Goal: Information Seeking & Learning: Learn about a topic

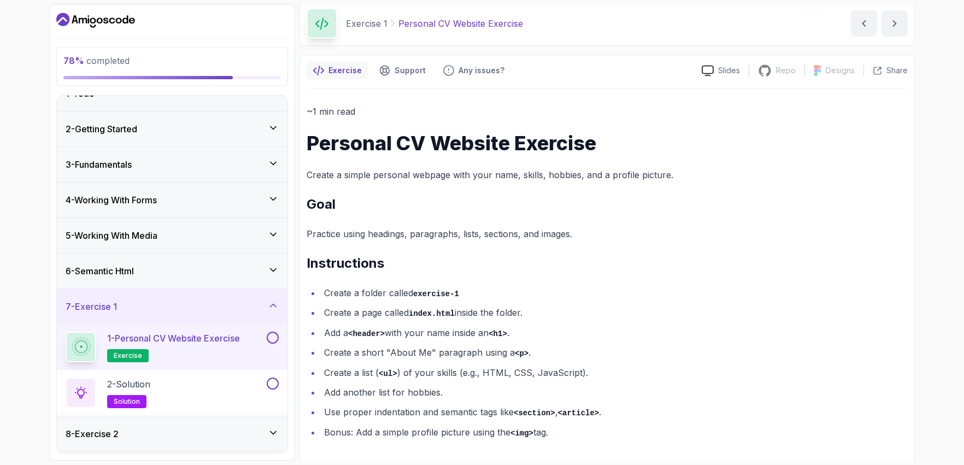
scroll to position [47, 0]
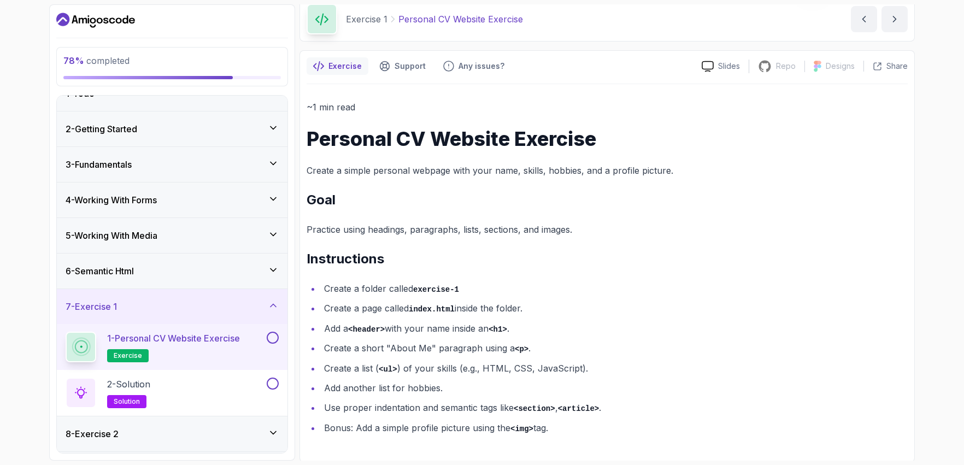
click at [233, 273] on div "6 - Semantic Html" at bounding box center [172, 271] width 213 height 13
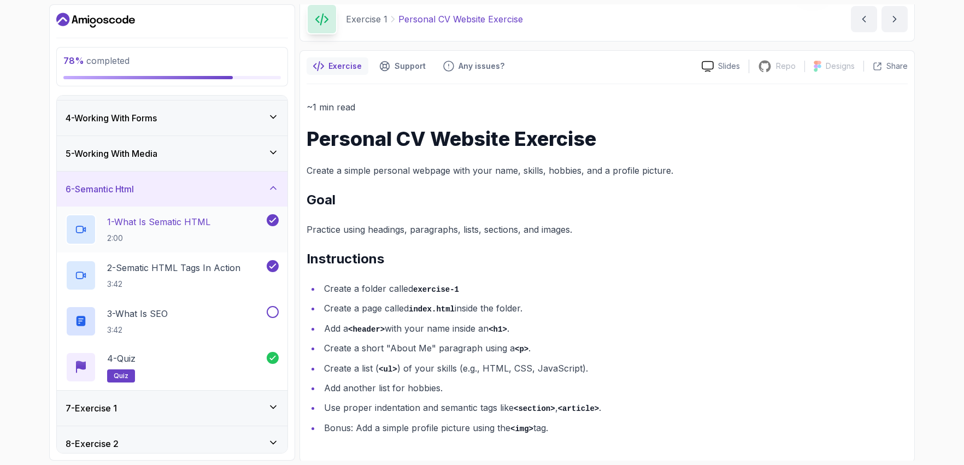
scroll to position [102, 0]
click at [274, 314] on button at bounding box center [273, 312] width 12 height 12
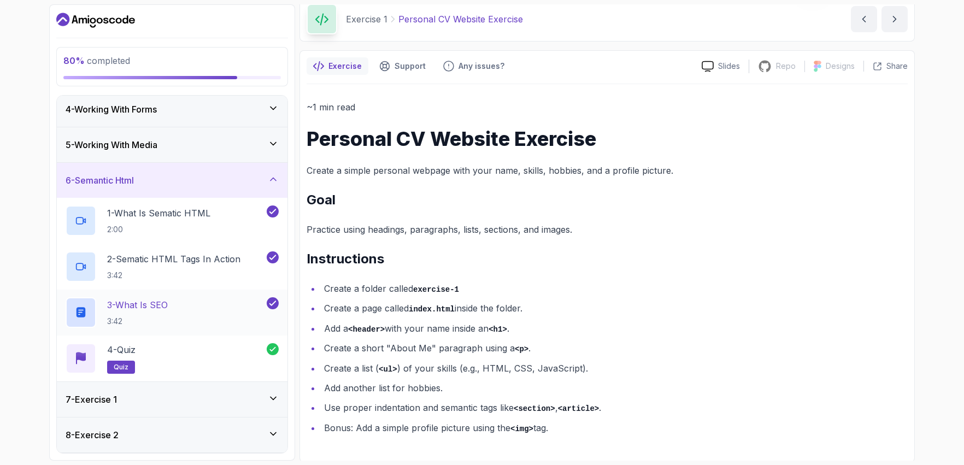
scroll to position [128, 0]
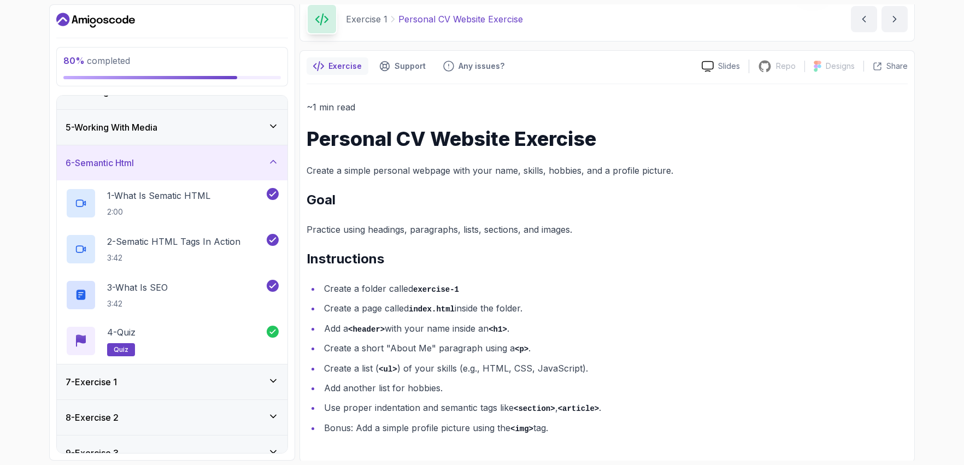
click at [265, 381] on div "7 - Exercise 1" at bounding box center [172, 381] width 213 height 13
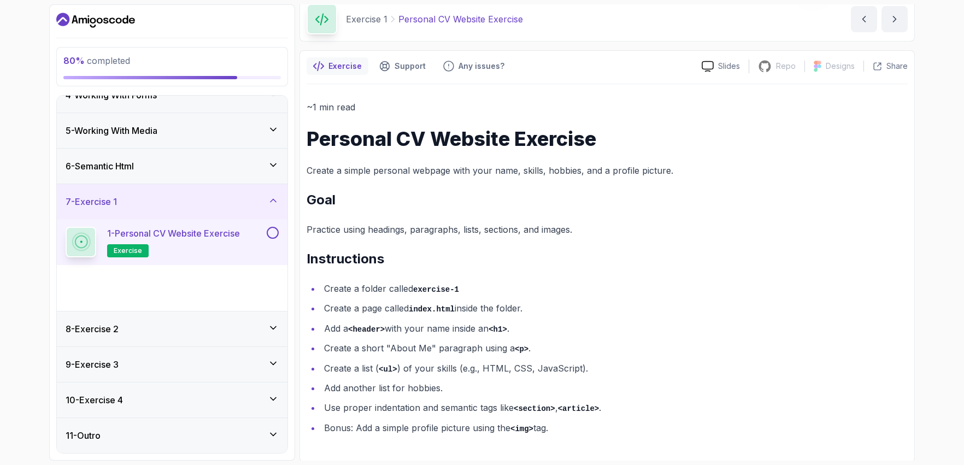
scroll to position [125, 0]
click at [273, 232] on button at bounding box center [273, 233] width 12 height 12
click at [150, 284] on p "2 - Solution" at bounding box center [128, 279] width 43 height 13
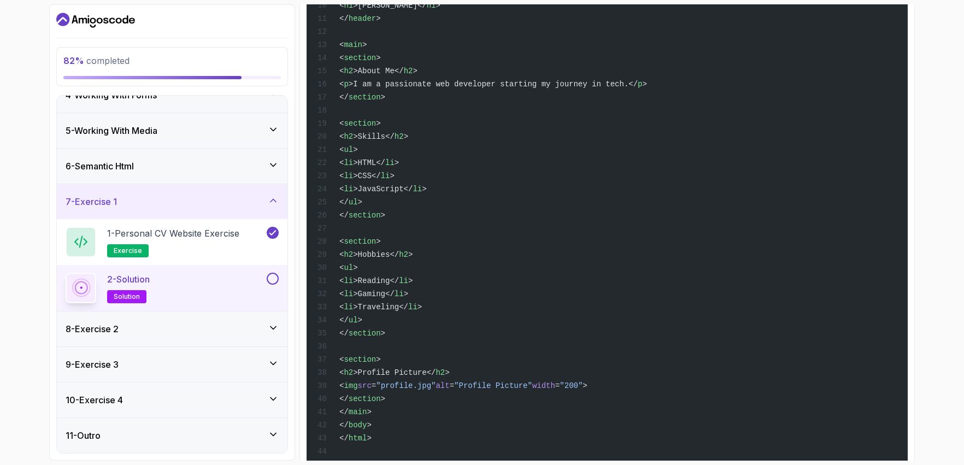
scroll to position [390, 0]
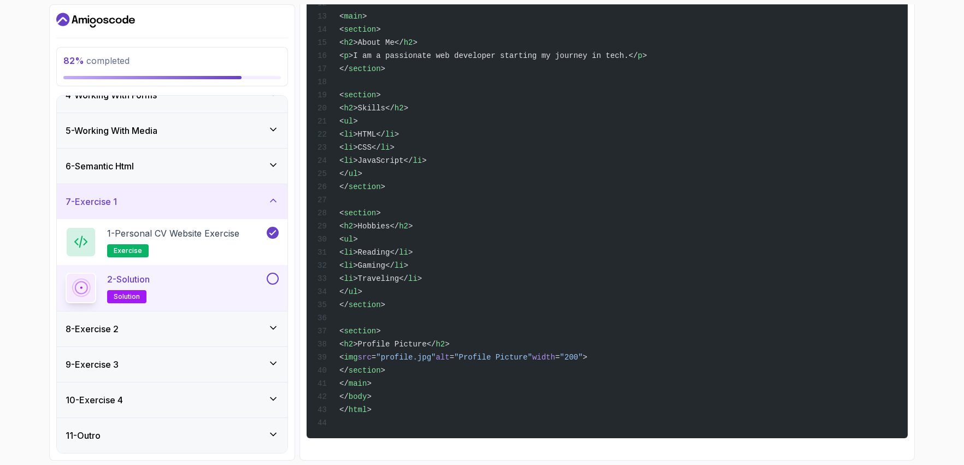
click at [272, 282] on button at bounding box center [273, 279] width 12 height 12
click at [243, 207] on div "7 - Exercise 1" at bounding box center [172, 201] width 213 height 13
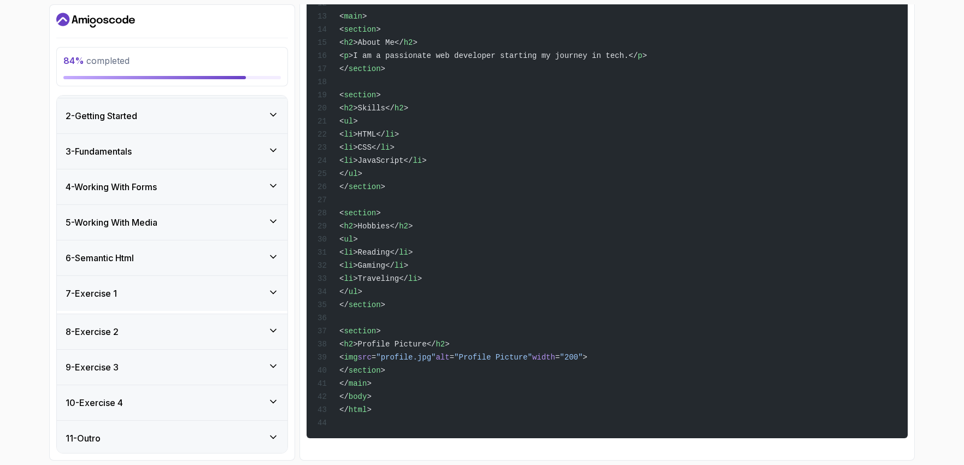
scroll to position [33, 0]
click at [261, 331] on div "8 - Exercise 2" at bounding box center [172, 328] width 213 height 13
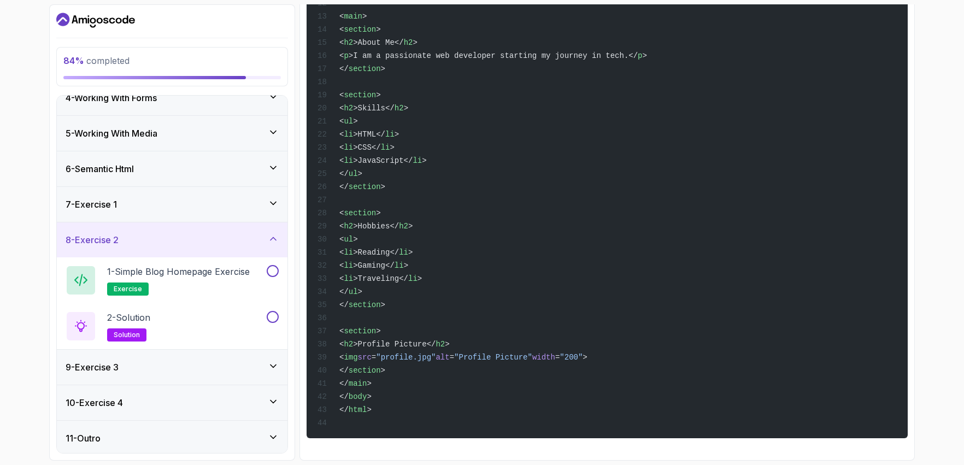
scroll to position [125, 0]
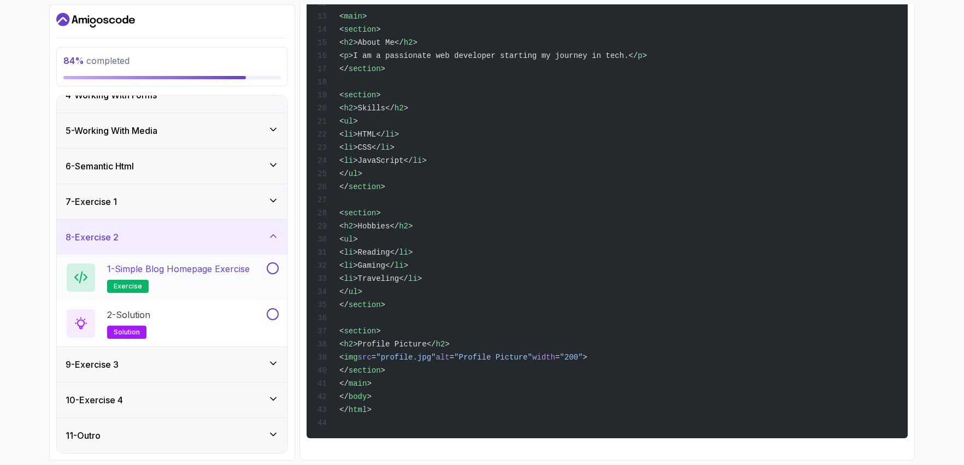
click at [228, 274] on p "1 - Simple Blog Homepage Exercise" at bounding box center [178, 268] width 143 height 13
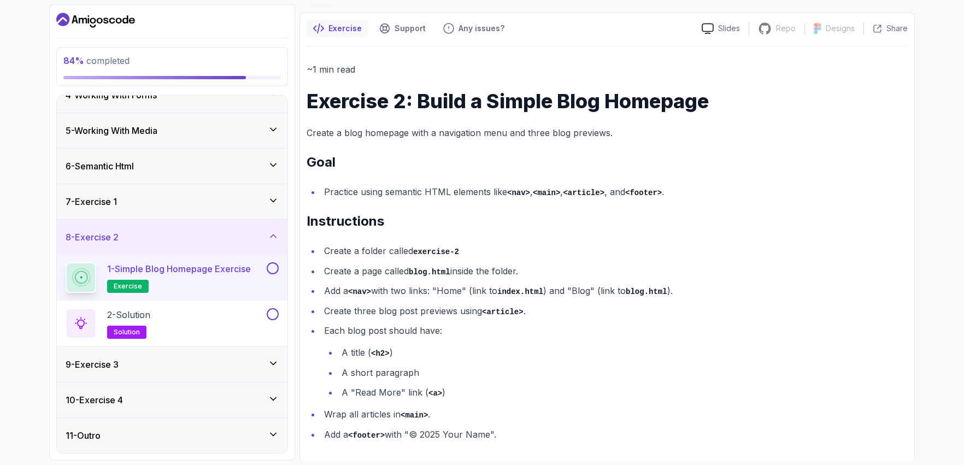
scroll to position [91, 0]
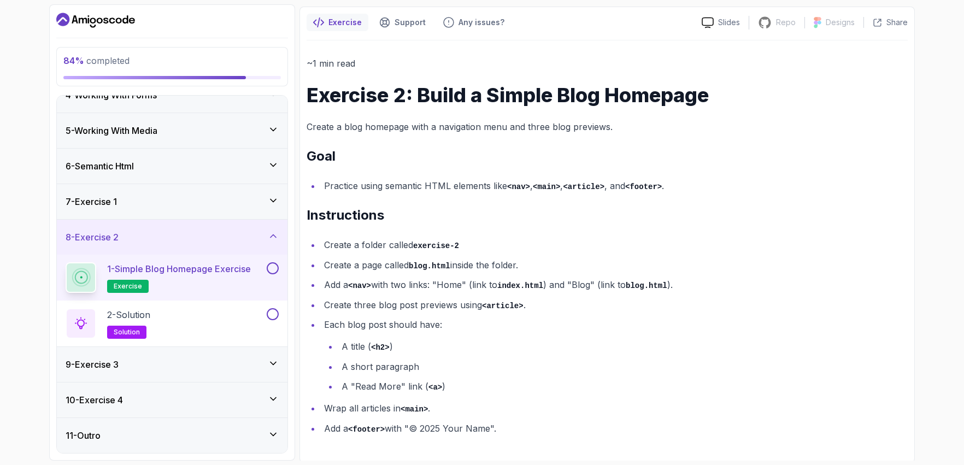
click at [203, 193] on div "7 - Exercise 1" at bounding box center [172, 201] width 231 height 35
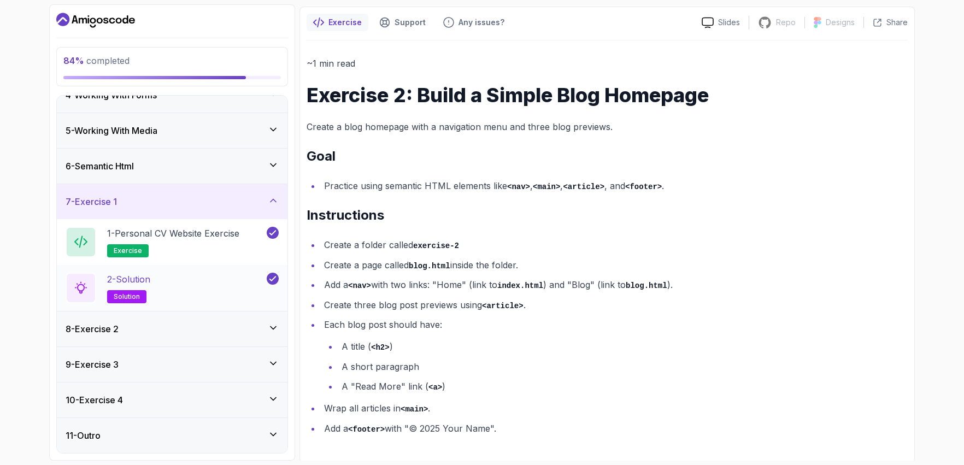
click at [203, 299] on div "2 - Solution solution" at bounding box center [165, 288] width 199 height 31
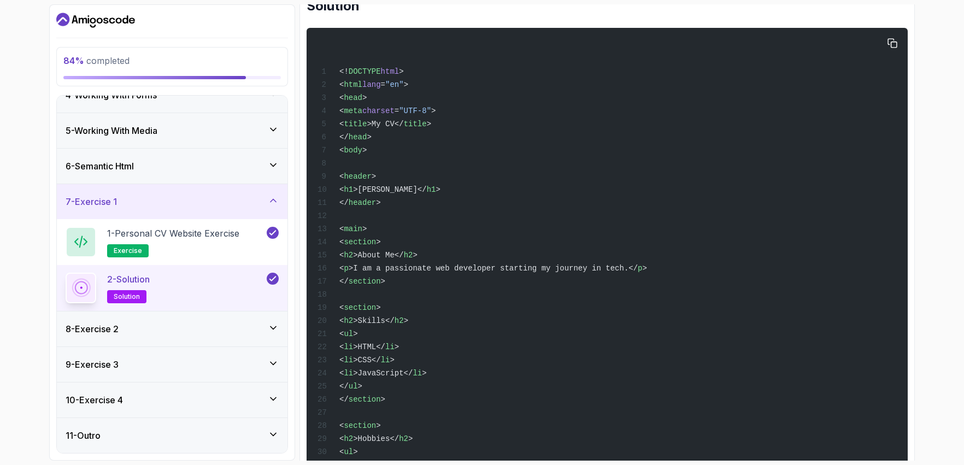
scroll to position [172, 0]
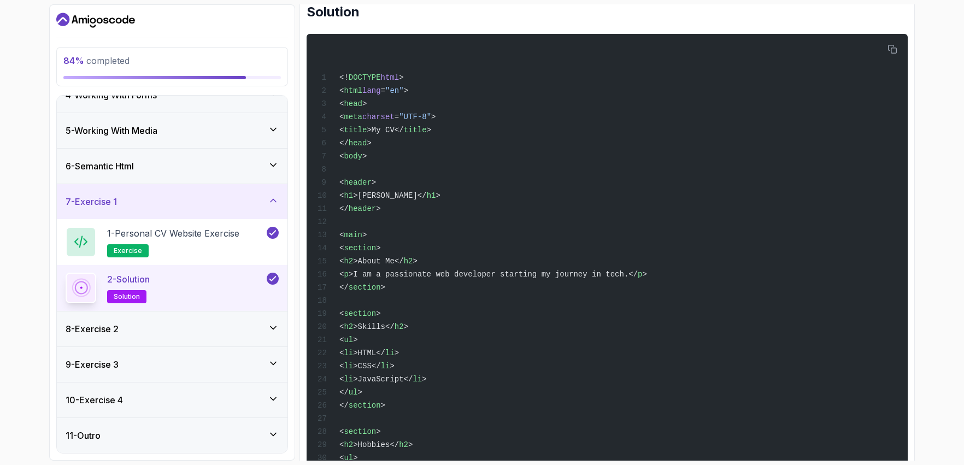
click at [187, 337] on div "8 - Exercise 2" at bounding box center [172, 329] width 231 height 35
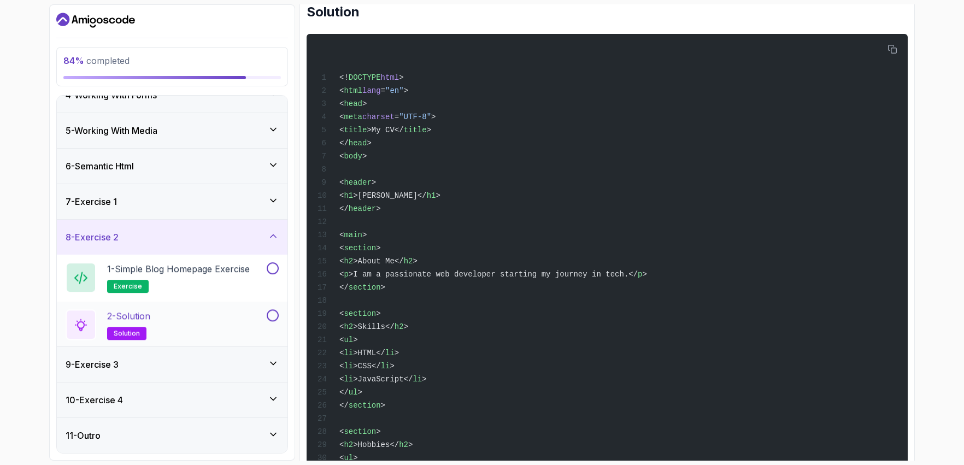
scroll to position [125, 0]
click at [198, 286] on h2 "1 - Simple Blog Homepage Exercise exercise" at bounding box center [178, 277] width 143 height 31
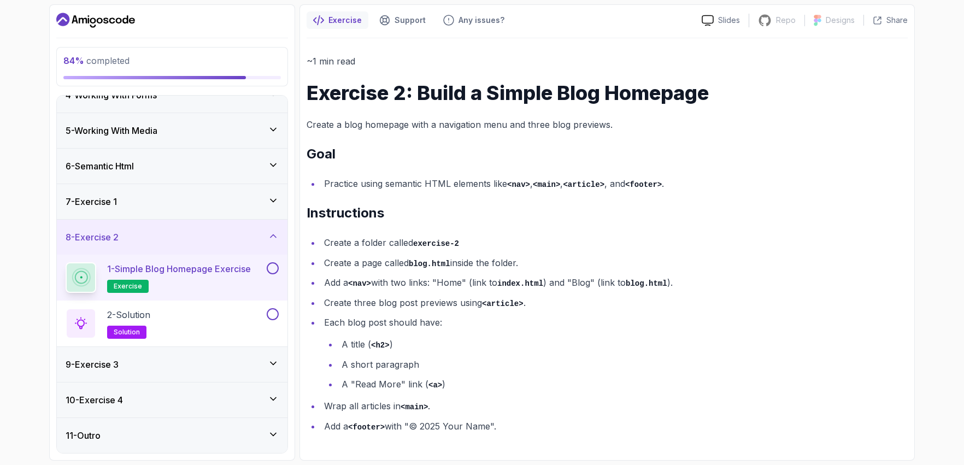
scroll to position [91, 0]
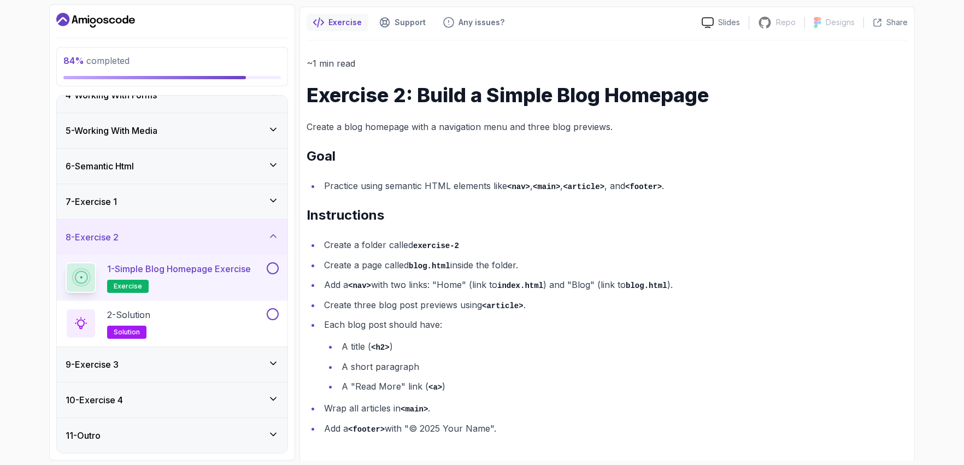
click at [271, 268] on button at bounding box center [273, 268] width 12 height 12
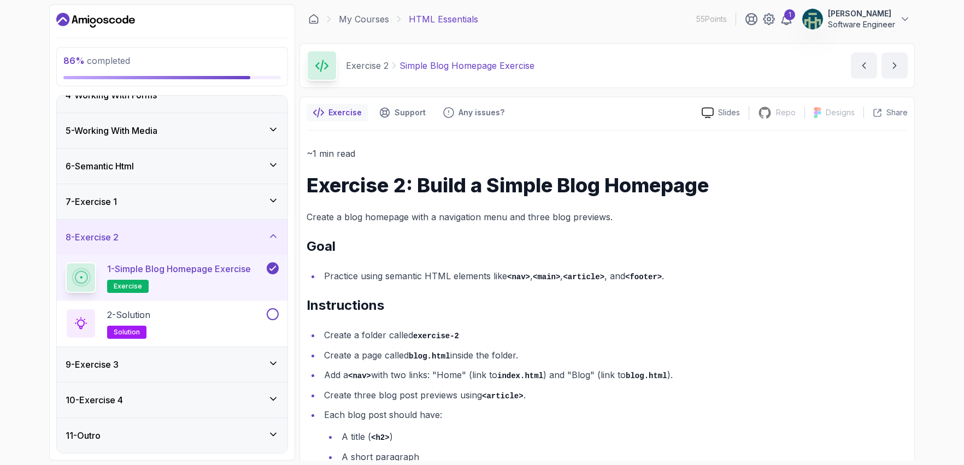
scroll to position [0, 0]
click at [890, 67] on icon "next content" at bounding box center [894, 66] width 11 height 11
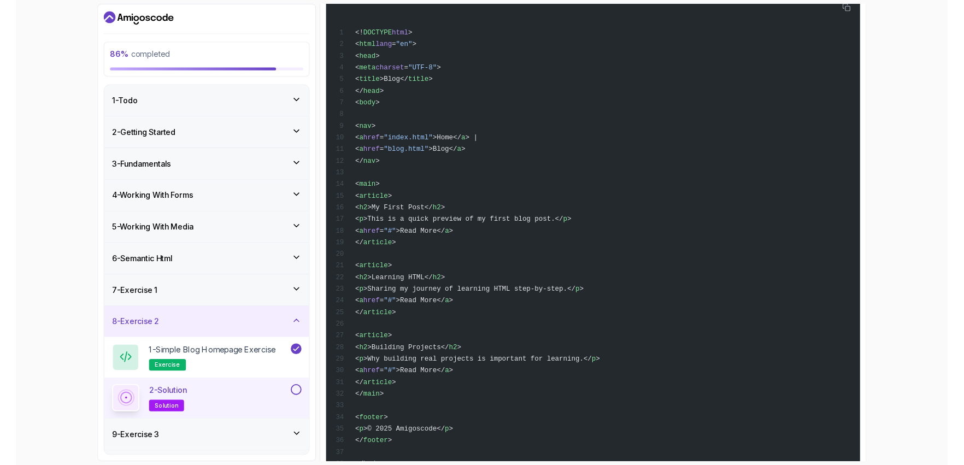
scroll to position [272, 0]
